Goal: Check status: Check status

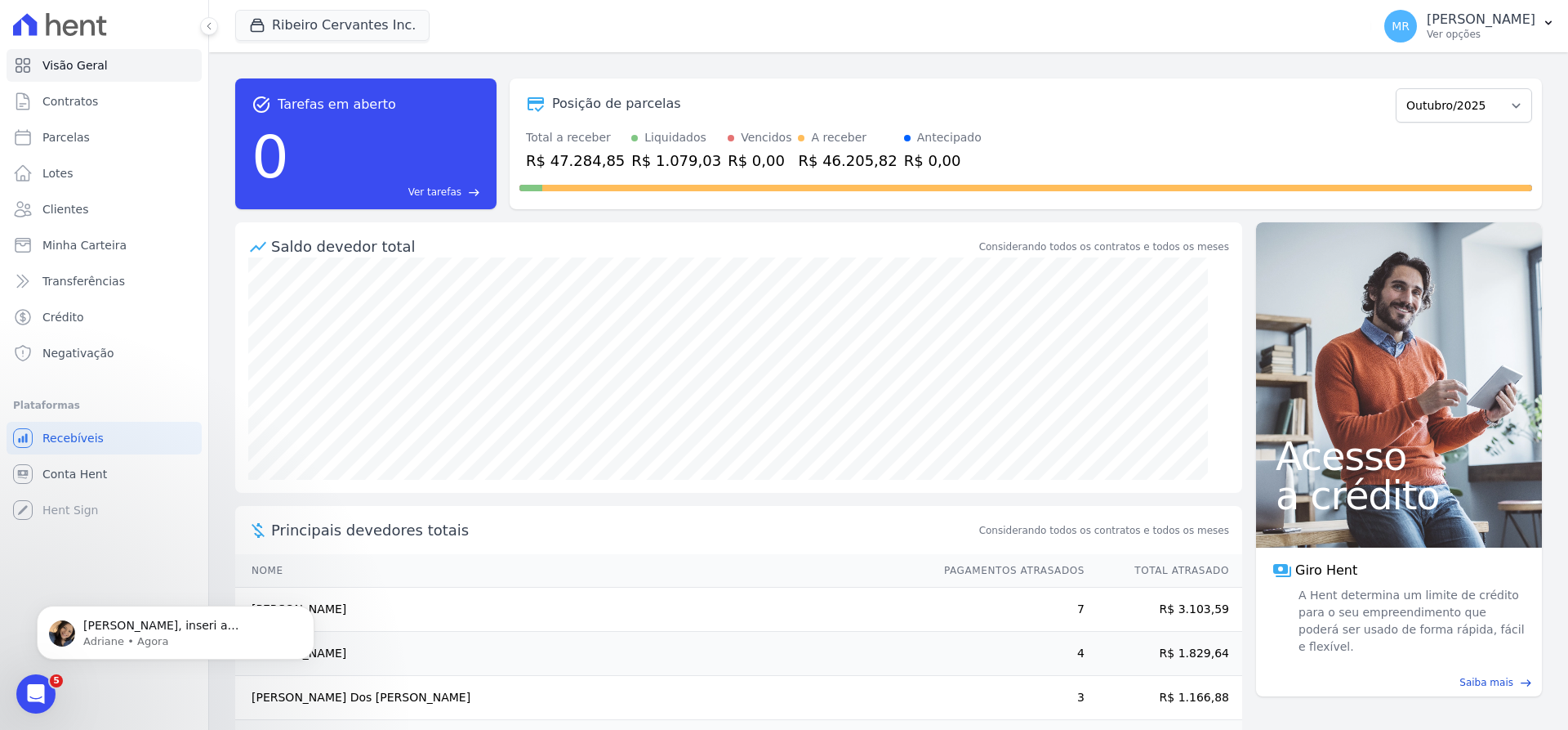
scroll to position [164, 0]
click at [79, 102] on span "Contratos" at bounding box center [70, 101] width 55 height 16
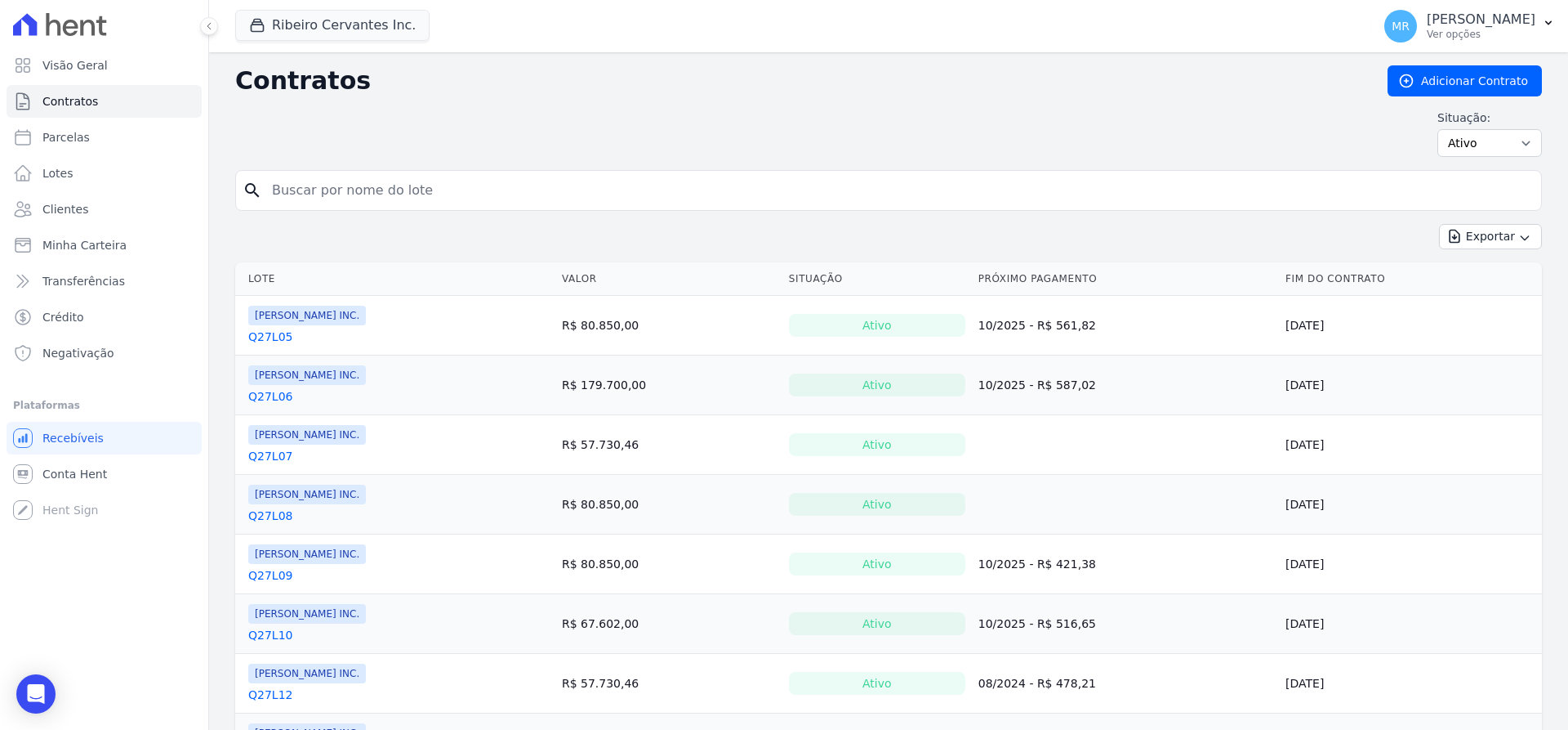
click at [315, 199] on input "search" at bounding box center [898, 191] width 1273 height 32
type input "q33l30"
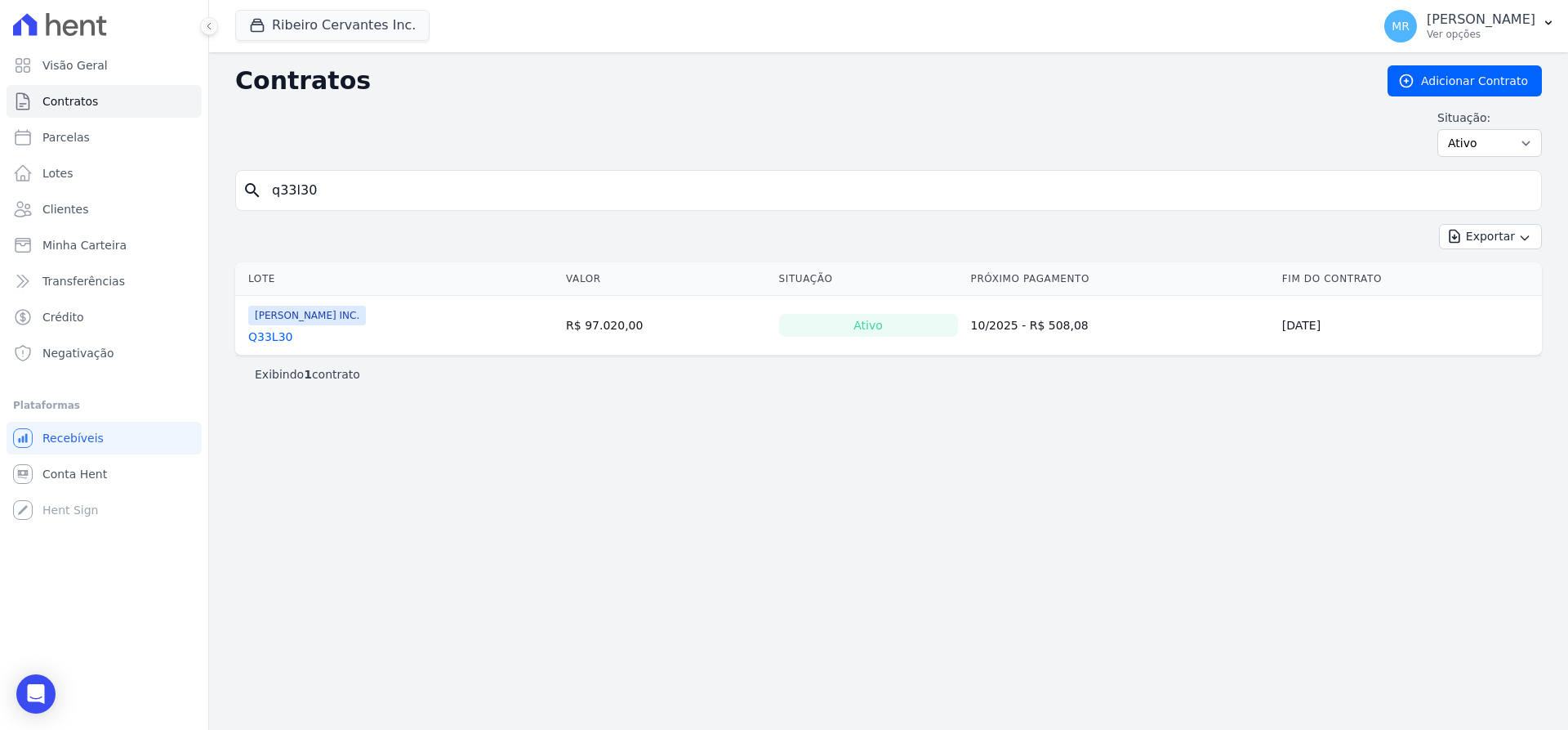
click at [269, 335] on link "Q33L30" at bounding box center [271, 336] width 44 height 16
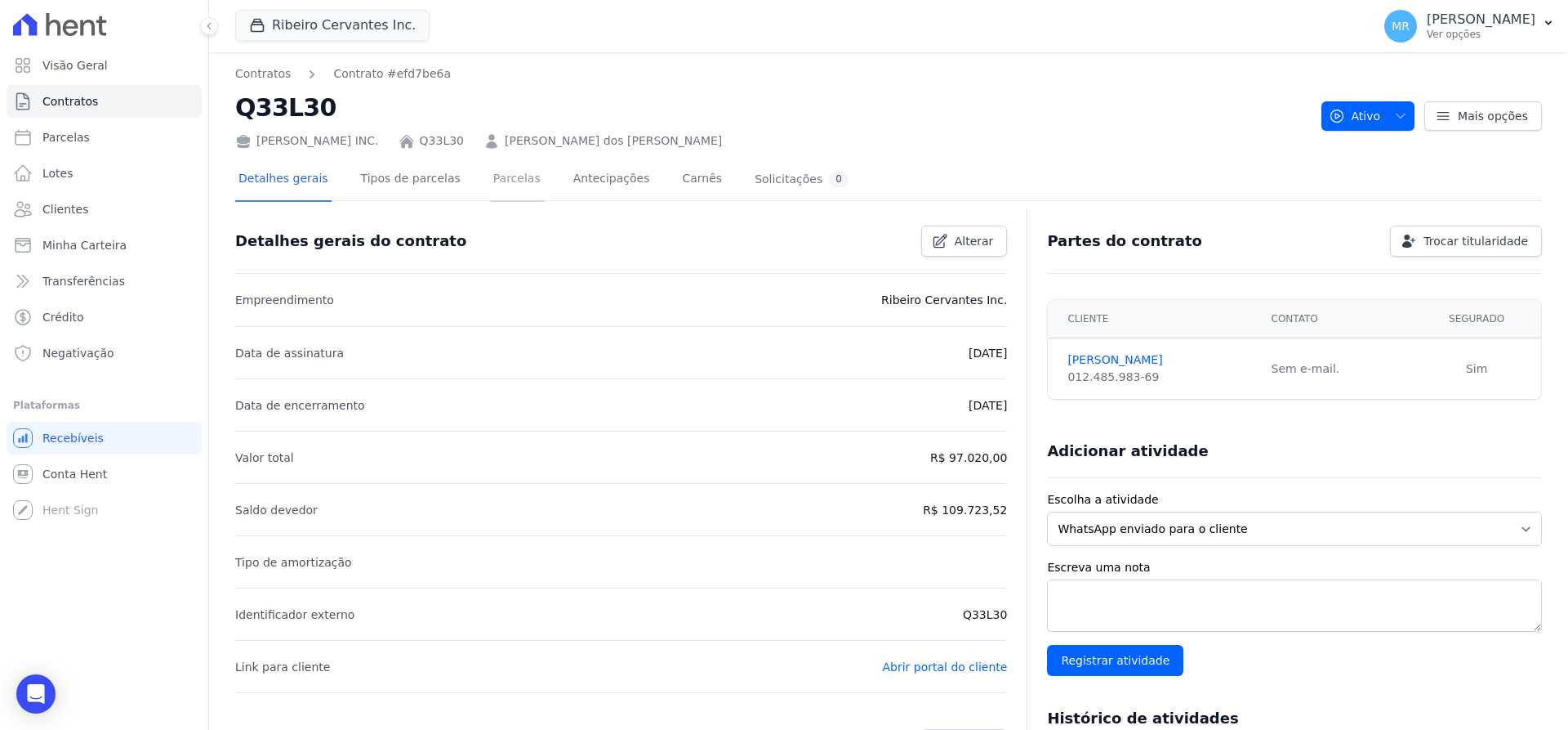
click at [490, 192] on link "Parcelas" at bounding box center [516, 179] width 54 height 43
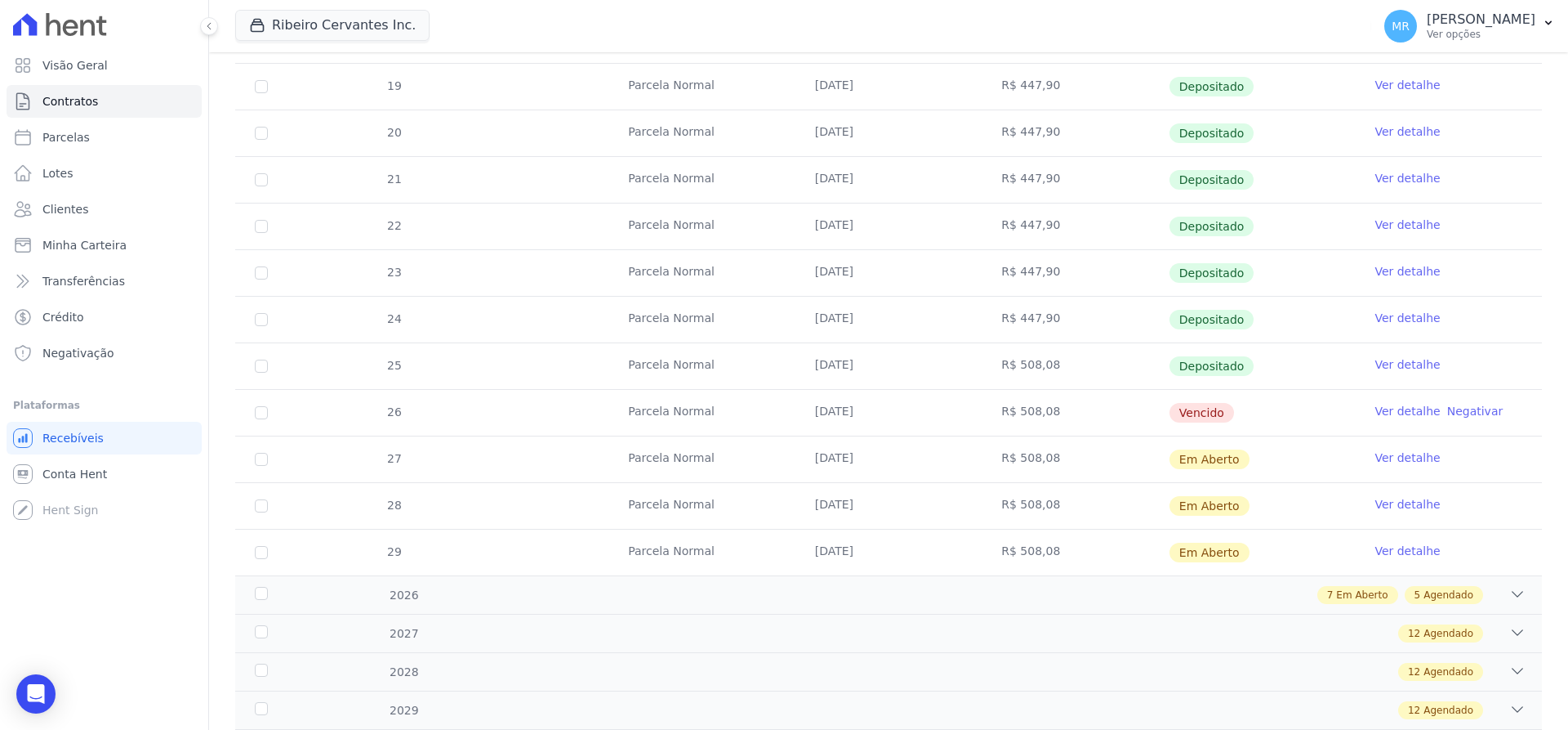
scroll to position [412, 0]
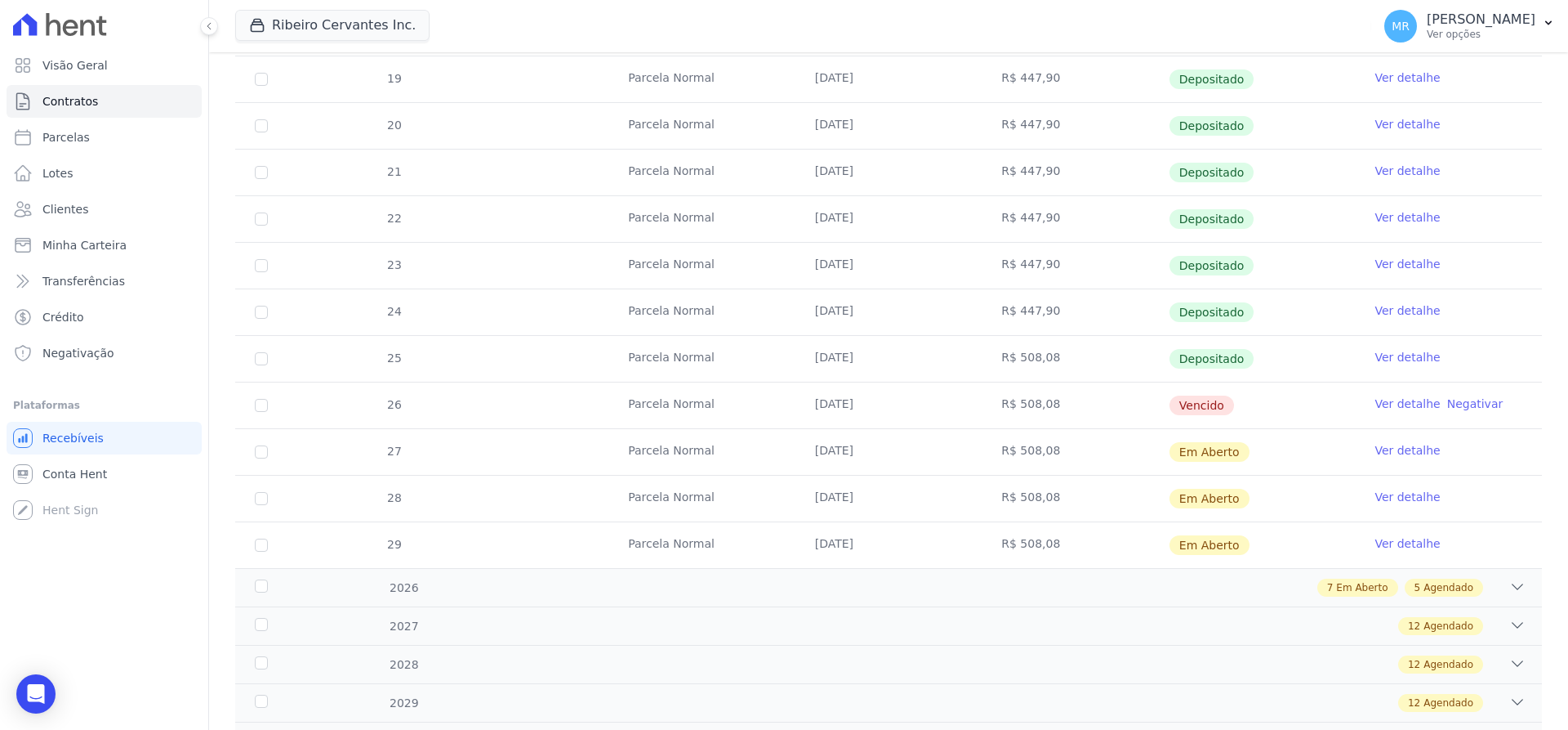
click at [295, 203] on tr "22 [GEOGRAPHIC_DATA] [DATE] R$ 447,90 Depositado Ver detalhe" at bounding box center [889, 218] width 1307 height 47
click at [1395, 403] on link "Ver detalhe" at bounding box center [1407, 403] width 66 height 16
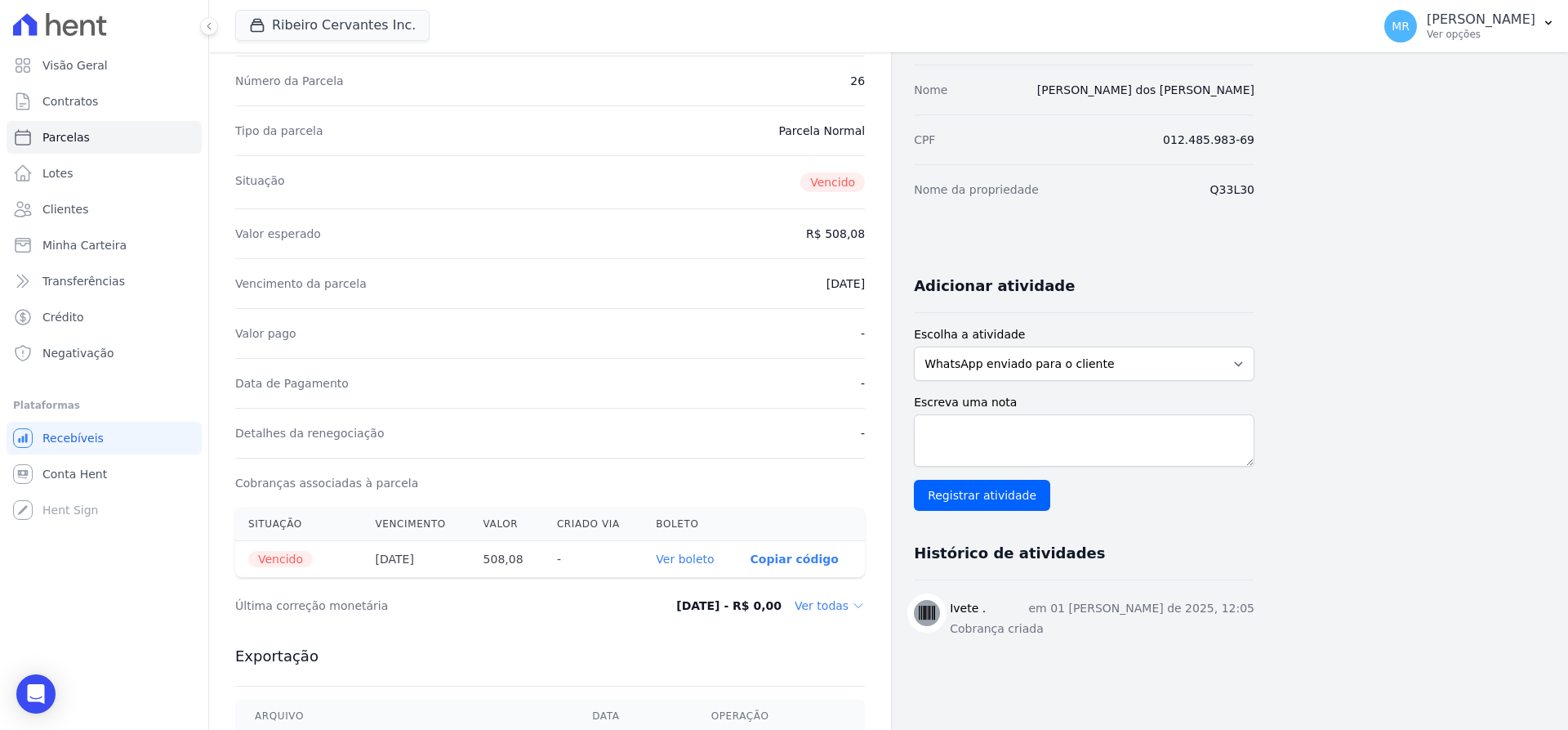
scroll to position [206, 0]
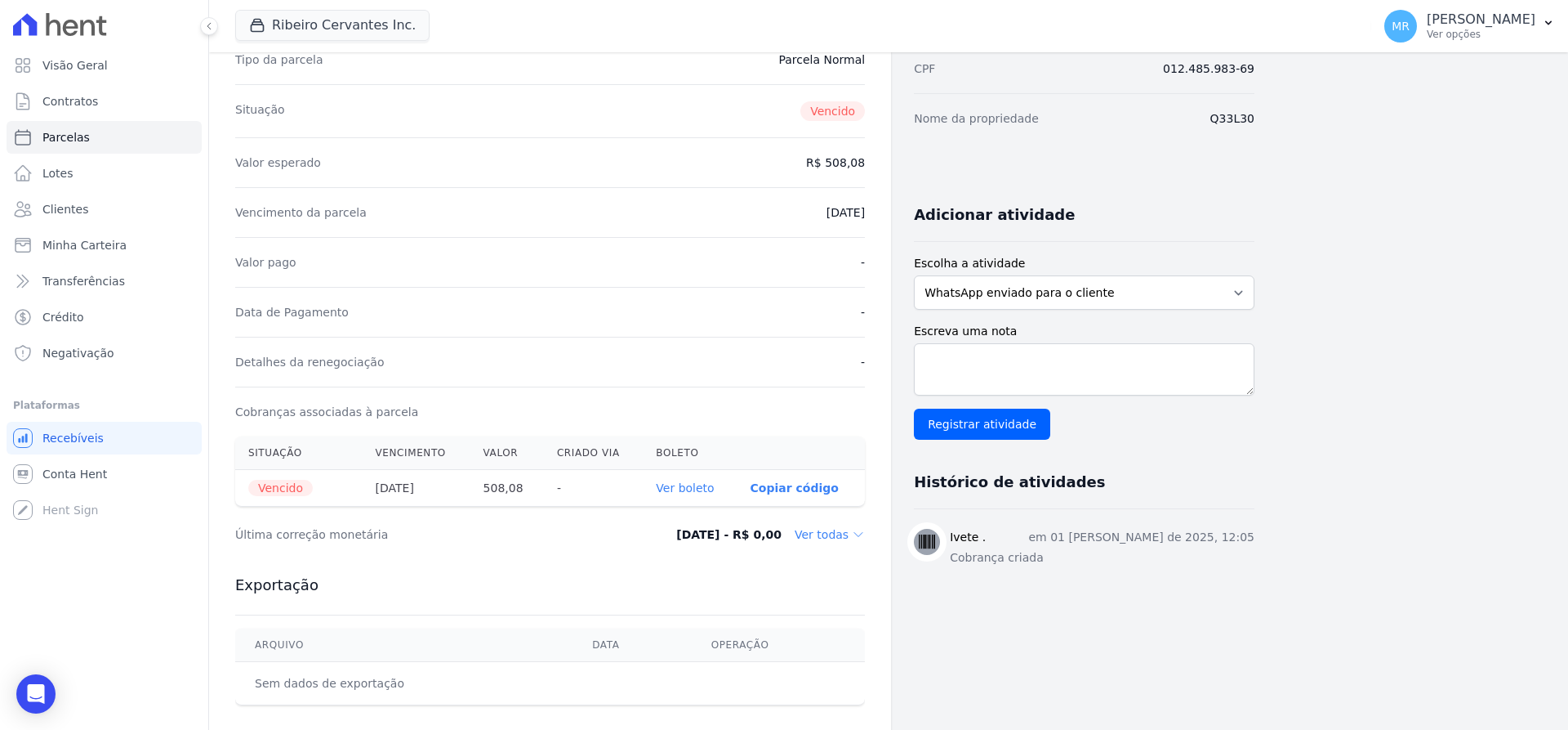
click at [692, 490] on link "Ver boleto" at bounding box center [684, 488] width 58 height 13
click at [798, 485] on p "Copiar código" at bounding box center [794, 488] width 89 height 13
click at [702, 490] on link "Ver boleto" at bounding box center [684, 488] width 58 height 13
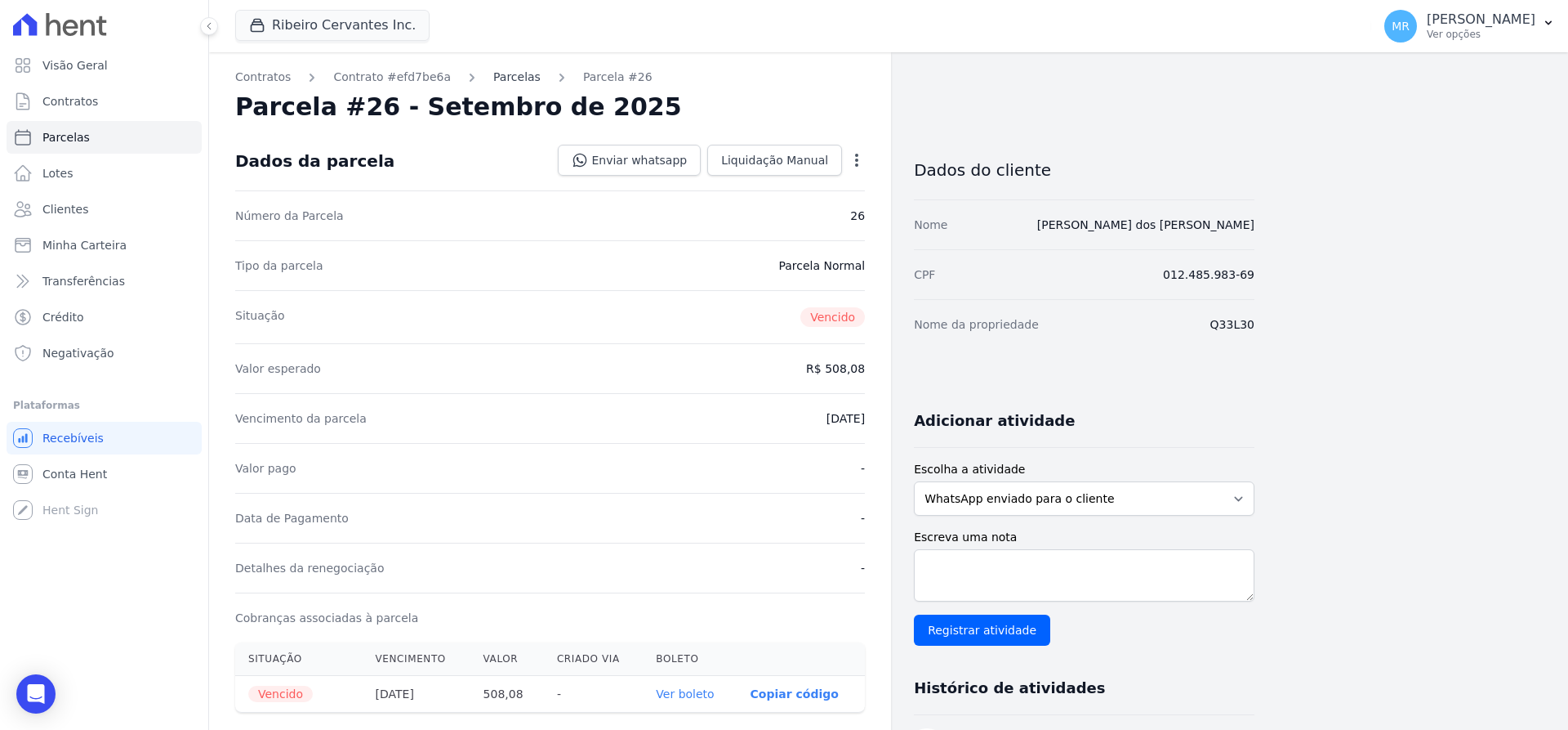
click at [493, 75] on link "Parcelas" at bounding box center [517, 77] width 48 height 17
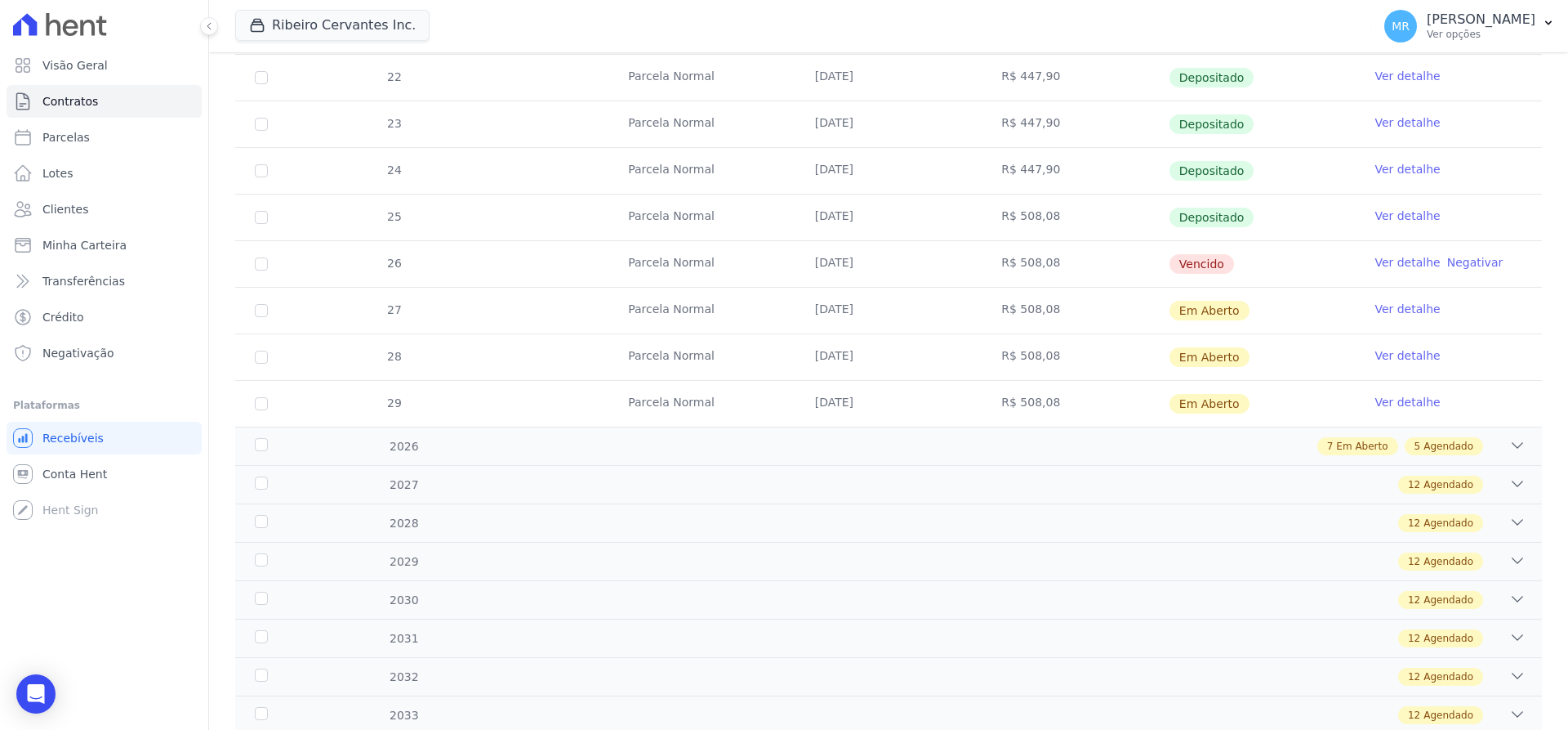
scroll to position [576, 0]
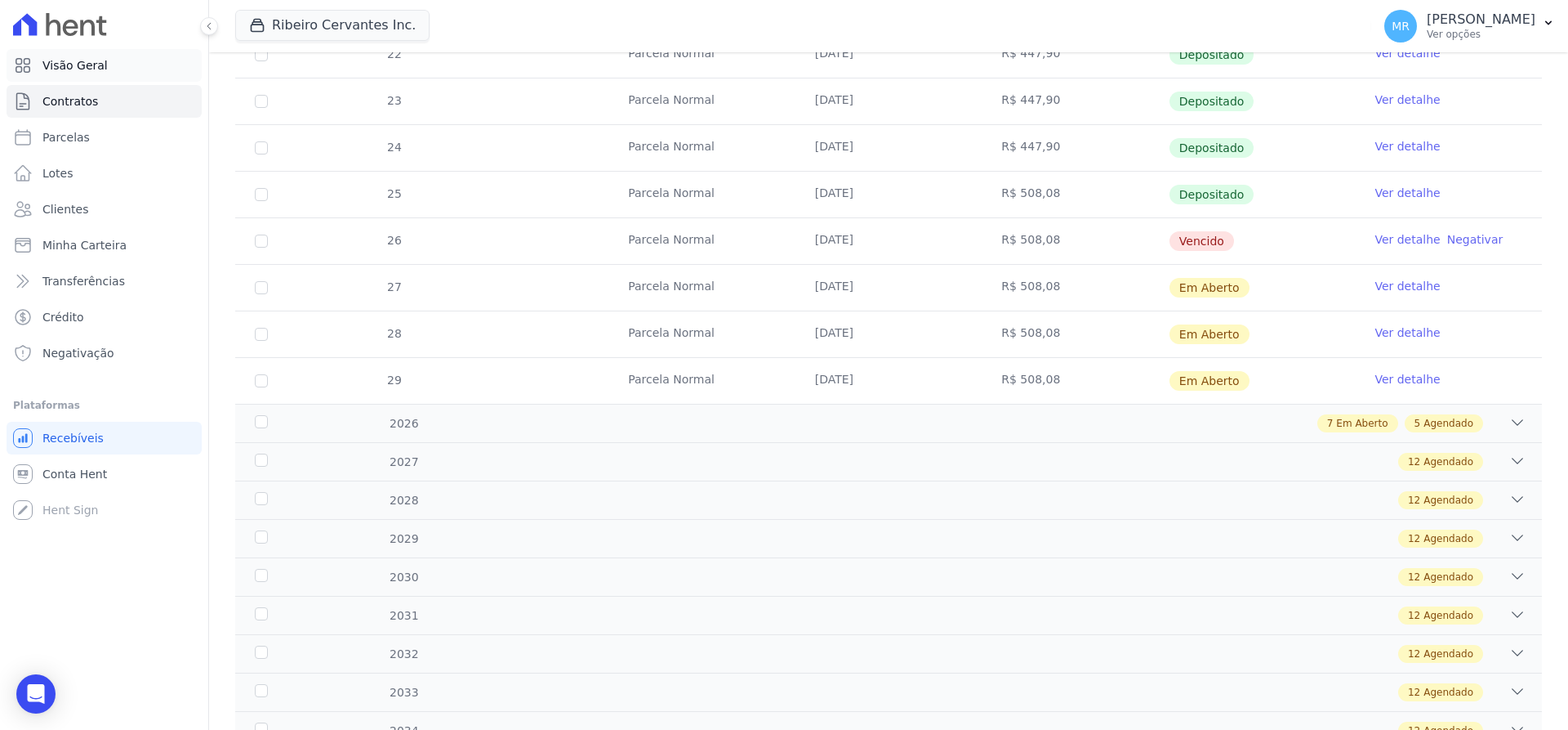
click at [50, 74] on link "Visão Geral" at bounding box center [104, 65] width 195 height 32
